Goal: Navigation & Orientation: Find specific page/section

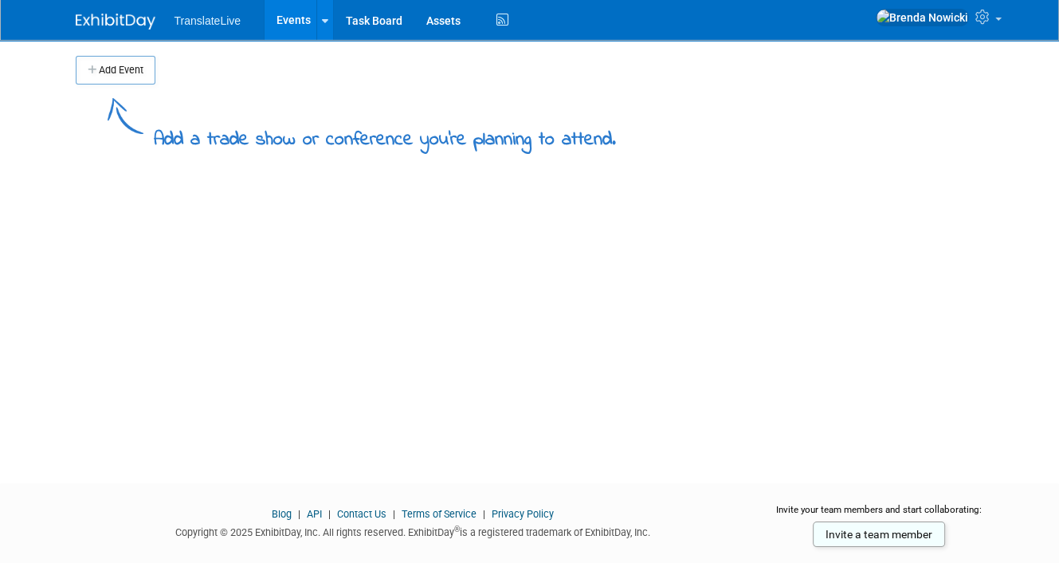
click at [218, 23] on span "TranslateLive" at bounding box center [208, 20] width 67 height 13
click at [208, 24] on span "TranslateLive" at bounding box center [208, 20] width 67 height 13
click at [190, 23] on span "TranslateLive" at bounding box center [208, 20] width 67 height 13
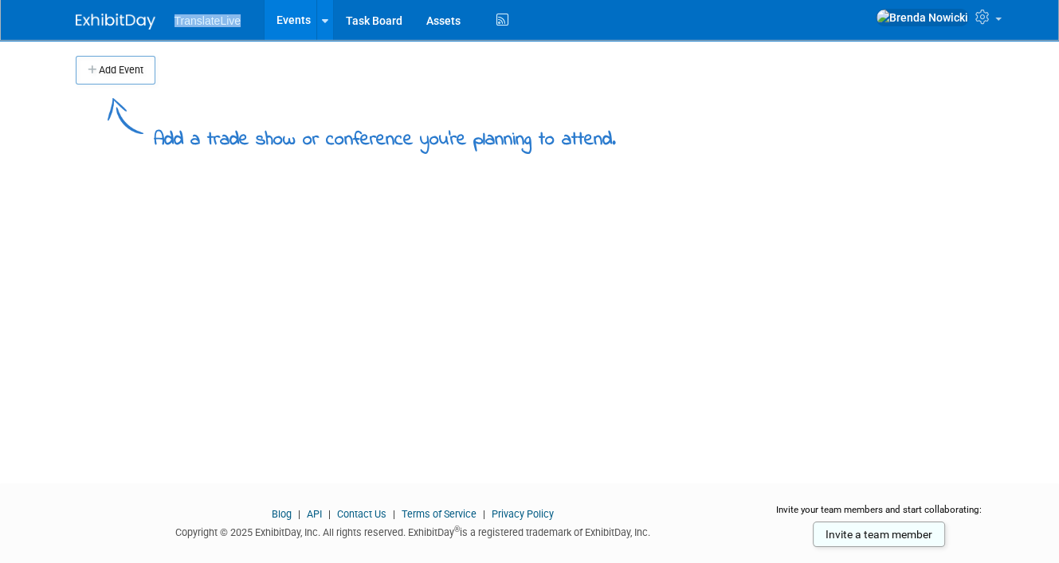
click at [190, 23] on span "TranslateLive" at bounding box center [208, 20] width 67 height 13
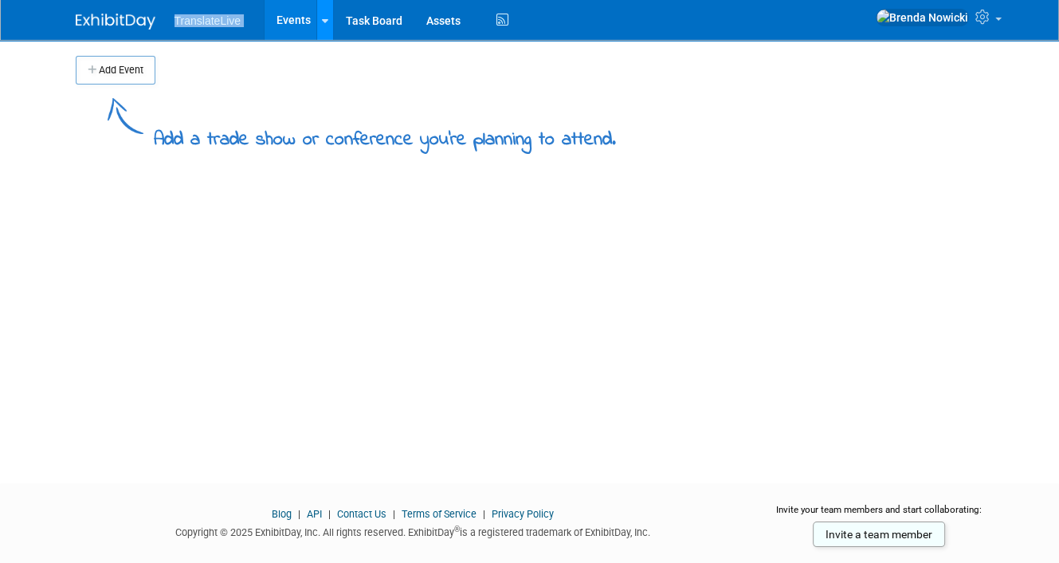
click at [330, 23] on link at bounding box center [324, 20] width 17 height 40
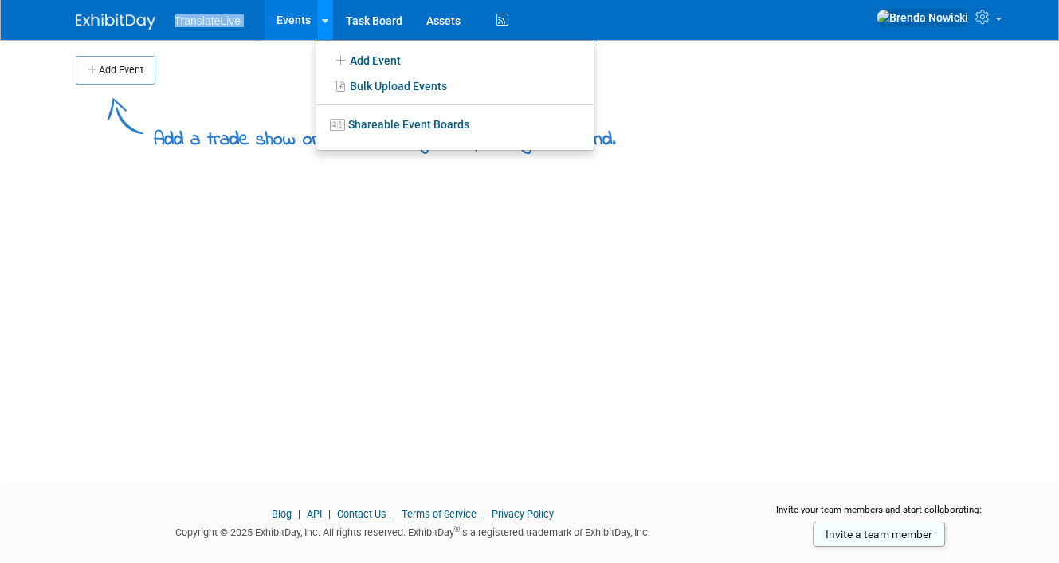
click at [330, 23] on link at bounding box center [324, 20] width 17 height 40
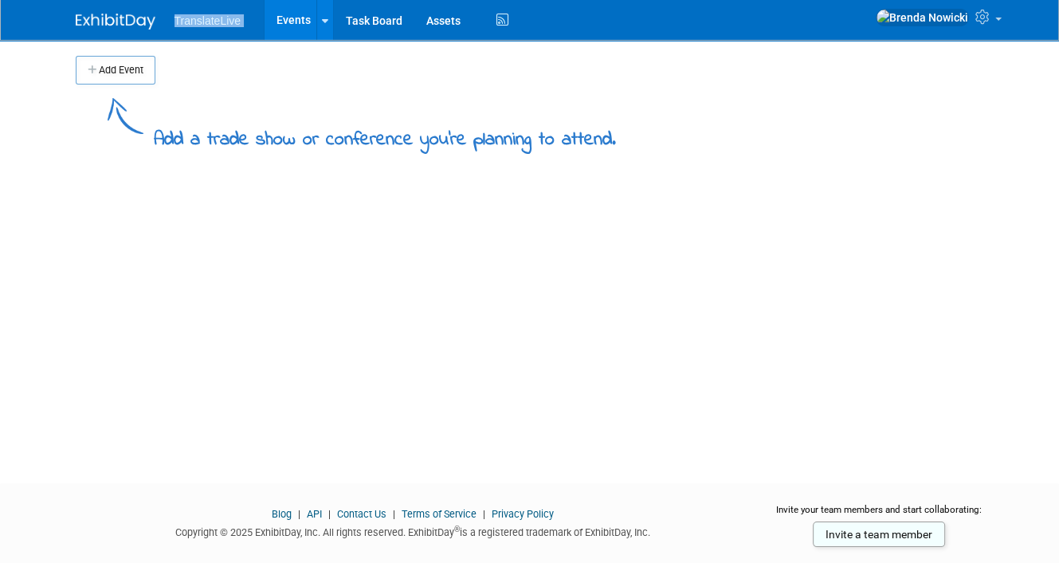
click at [189, 25] on span "TranslateLive" at bounding box center [208, 20] width 67 height 13
click at [322, 23] on icon at bounding box center [325, 21] width 6 height 10
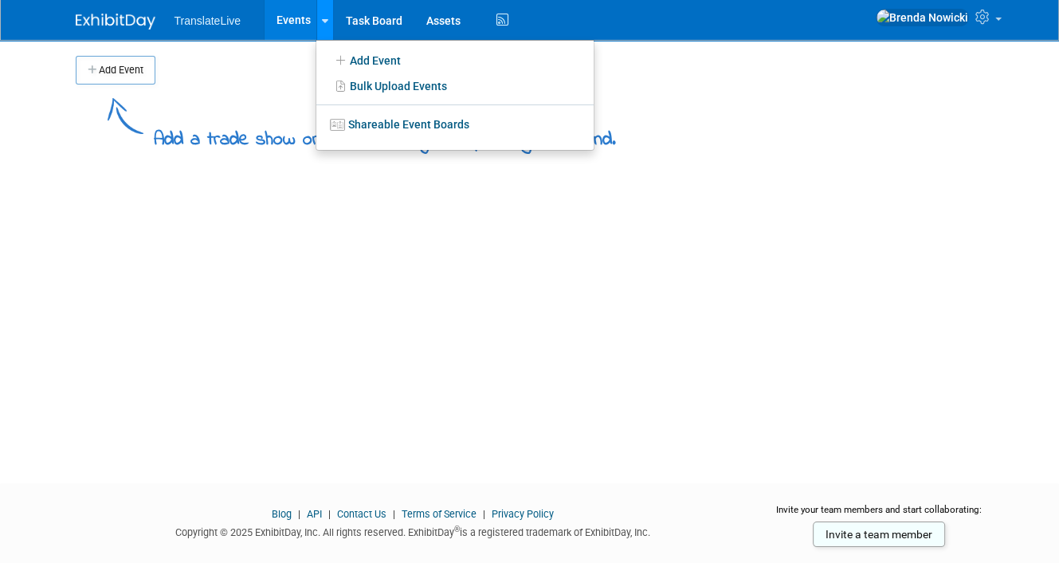
click at [322, 23] on icon at bounding box center [325, 21] width 6 height 10
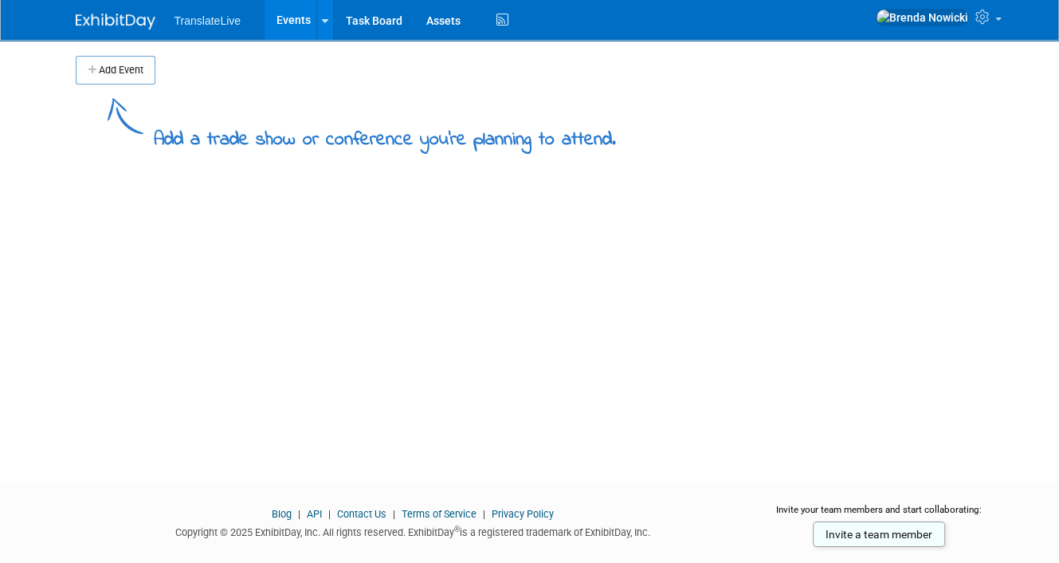
click at [203, 19] on span "TranslateLive" at bounding box center [208, 20] width 67 height 13
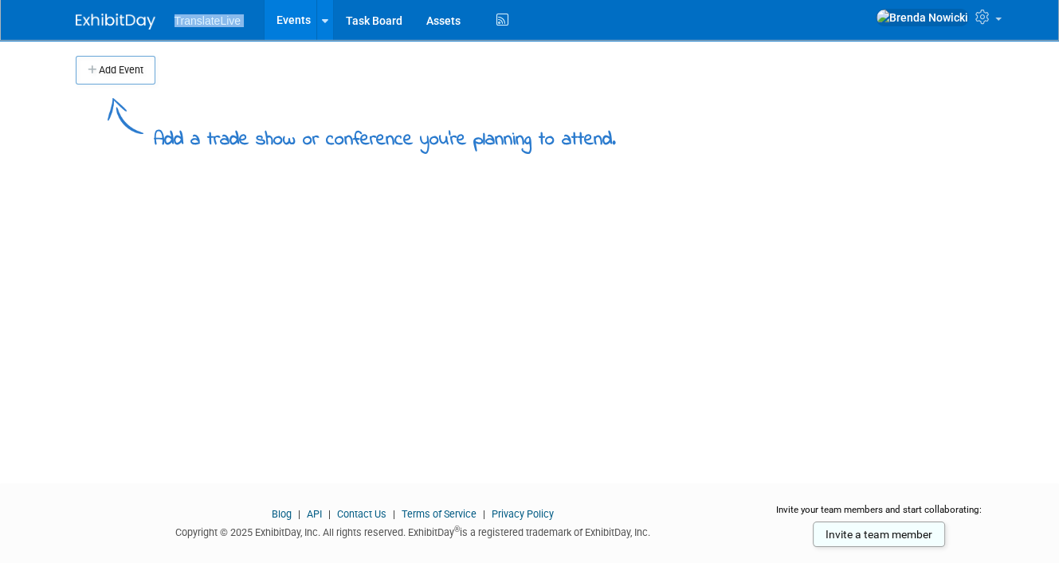
click at [203, 19] on span "TranslateLive" at bounding box center [208, 20] width 67 height 13
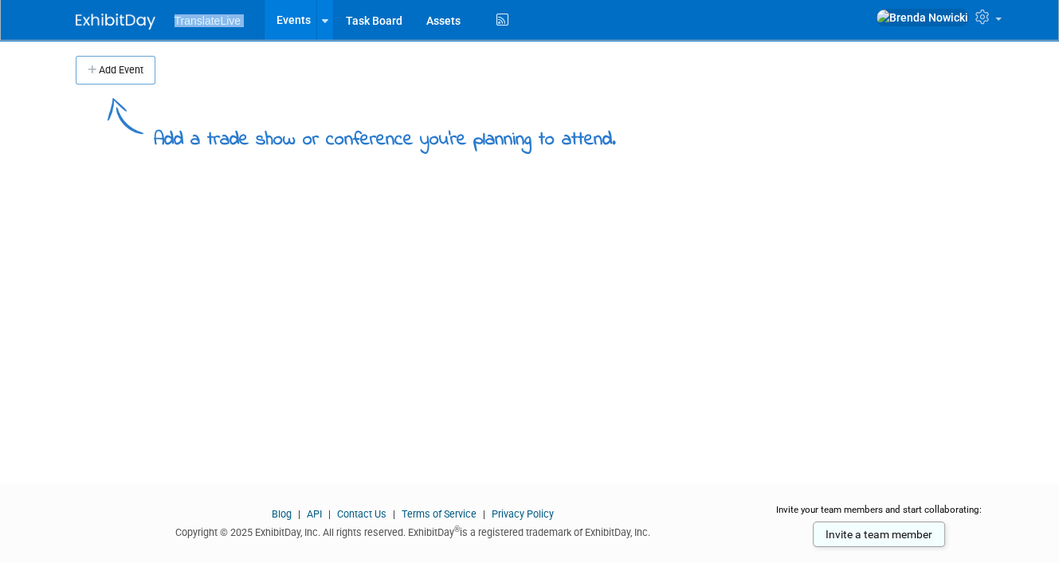
click at [203, 19] on span "TranslateLive" at bounding box center [208, 20] width 67 height 13
click at [204, 24] on span "TranslateLive" at bounding box center [208, 20] width 67 height 13
click at [185, 27] on ul "TranslateLive Events Add Event Bulk Upload Events Shareable Event Boards Task B…" at bounding box center [344, 20] width 339 height 40
click at [191, 23] on span "TranslateLive" at bounding box center [208, 20] width 67 height 13
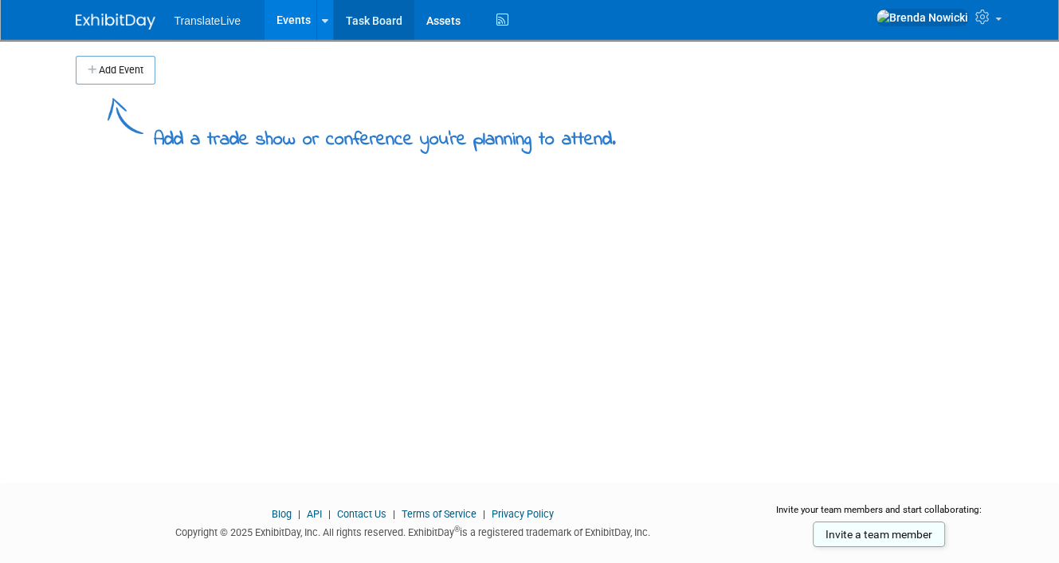
click at [366, 19] on link "Task Board" at bounding box center [374, 20] width 81 height 40
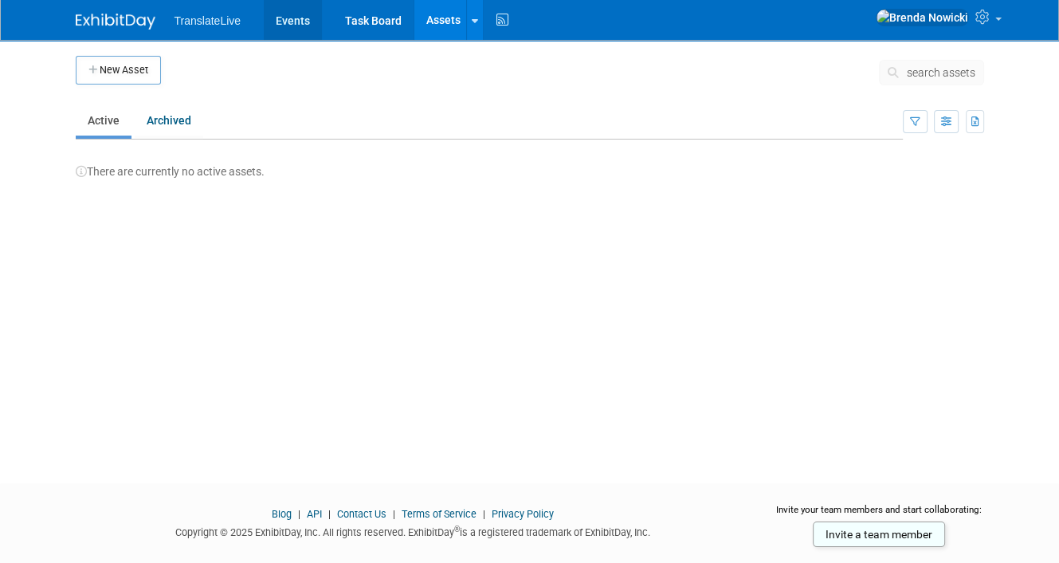
click at [294, 22] on link "Events" at bounding box center [293, 20] width 58 height 40
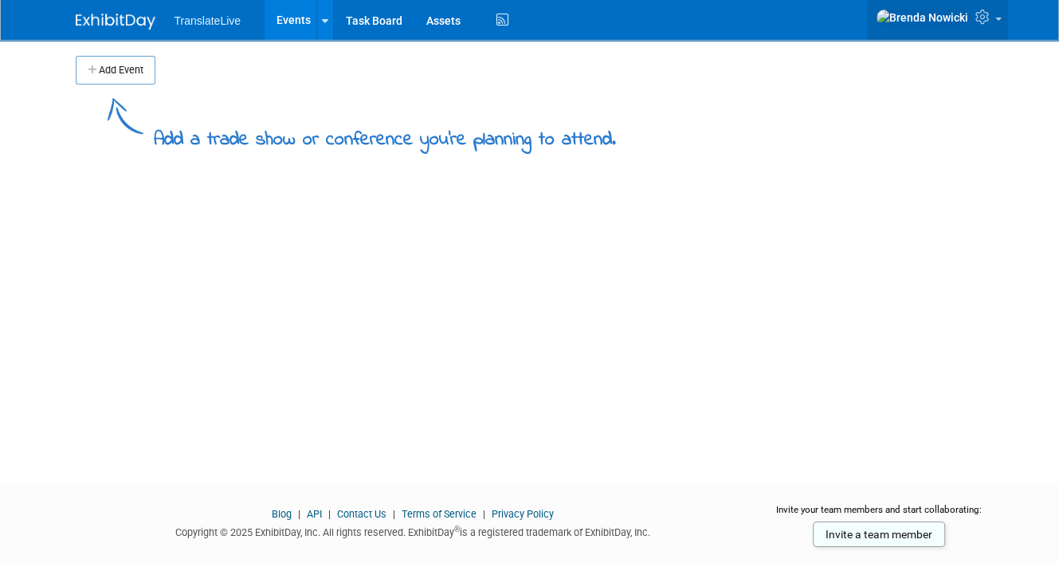
click at [1003, 26] on link at bounding box center [937, 20] width 141 height 40
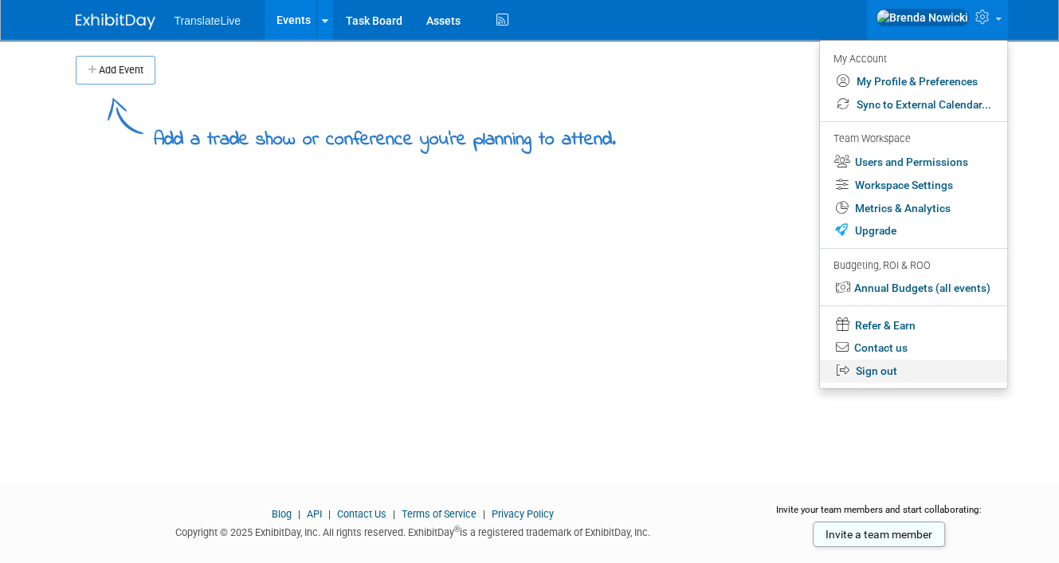
click at [870, 370] on link "Sign out" at bounding box center [913, 371] width 187 height 23
